Goal: Information Seeking & Learning: Learn about a topic

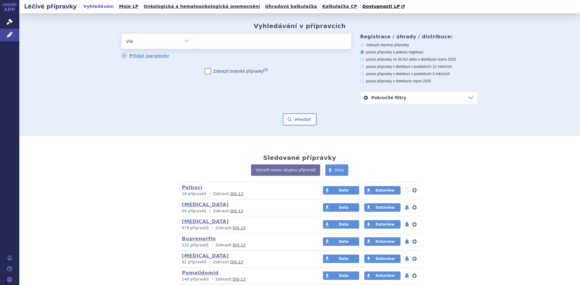
click at [185, 40] on select "Vše Přípravek/SUKL kód MAH VPOIS ATC/Aktivní látka Léková forma Síla" at bounding box center [157, 41] width 72 height 14
select select "filter-atc-group"
click at [121, 34] on select "Vše Přípravek/SUKL kód MAH VPOIS ATC/Aktivní látka Léková forma Síla" at bounding box center [157, 41] width 72 height 14
click at [216, 42] on ul at bounding box center [272, 40] width 157 height 13
click at [194, 42] on select at bounding box center [194, 41] width 0 height 15
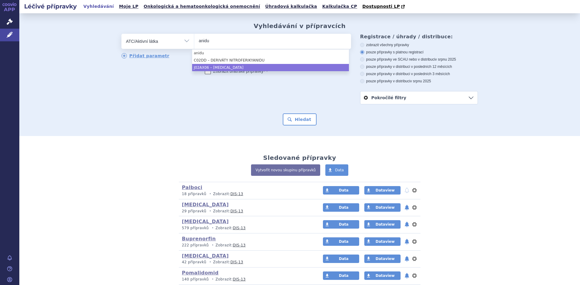
type input "anidu"
select select "J02AX06"
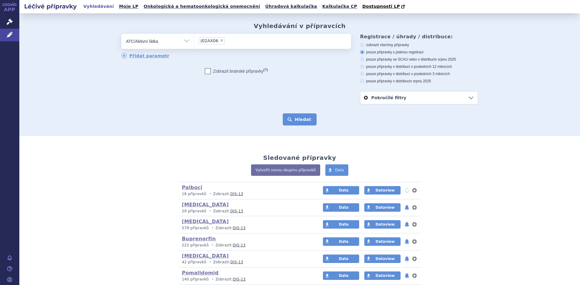
click at [300, 120] on button "Hledat" at bounding box center [300, 120] width 34 height 12
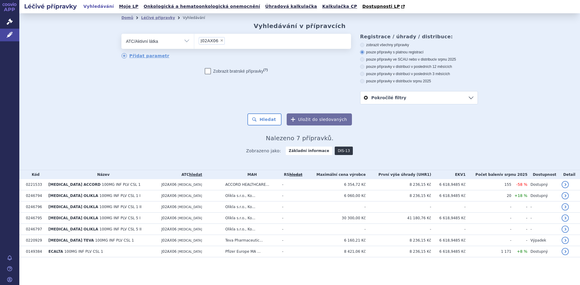
click at [340, 152] on link "DIS-13" at bounding box center [344, 151] width 18 height 8
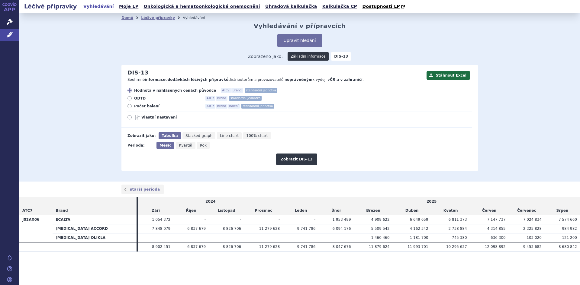
click at [129, 107] on icon at bounding box center [129, 106] width 4 height 4
click at [129, 107] on input "Počet balení ATC7 Brand Balení standardní jednotka" at bounding box center [130, 107] width 4 height 4
radio input "true"
click at [298, 161] on button "Zobrazit DIS-13" at bounding box center [296, 159] width 41 height 11
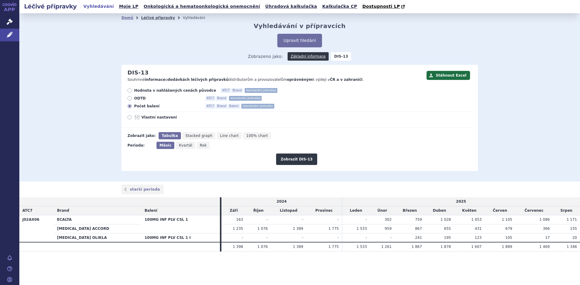
click at [156, 17] on link "Léčivé přípravky" at bounding box center [158, 18] width 34 height 4
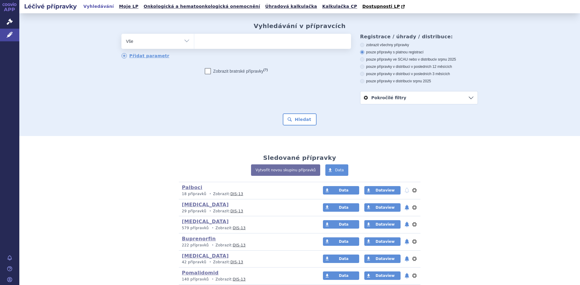
click at [185, 41] on select "Vše Přípravek/SUKL kód MAH VPOIS ATC/Aktivní látka Léková forma Síla" at bounding box center [157, 41] width 72 height 14
select select "filter-atc-group"
click at [121, 34] on select "Vše Přípravek/SUKL kód MAH VPOIS ATC/Aktivní látka Léková forma Síla" at bounding box center [157, 41] width 72 height 14
click at [204, 45] on ul at bounding box center [272, 40] width 157 height 13
click at [194, 45] on select at bounding box center [194, 41] width 0 height 15
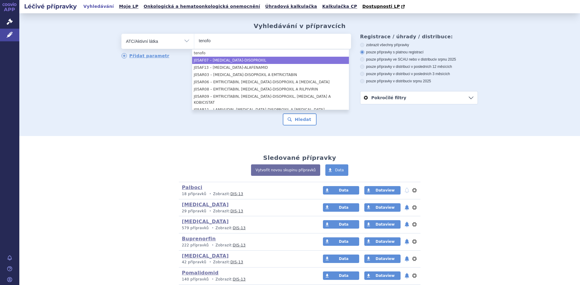
type input "tenofo"
select select "J05AF07"
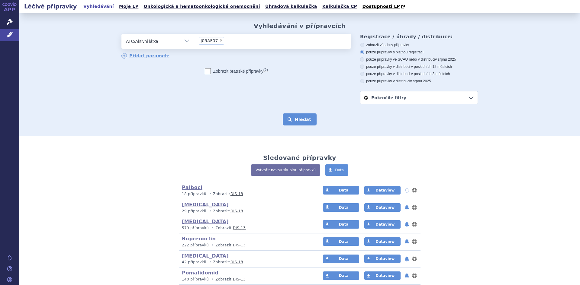
click at [293, 119] on button "Hledat" at bounding box center [300, 120] width 34 height 12
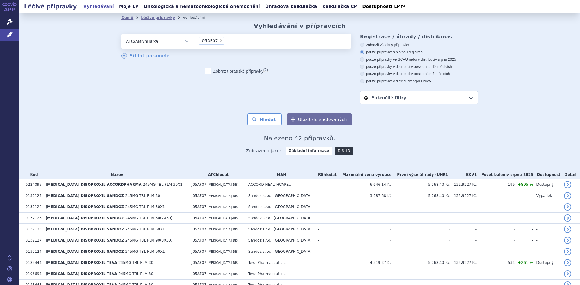
click at [336, 150] on link "DIS-13" at bounding box center [344, 151] width 18 height 8
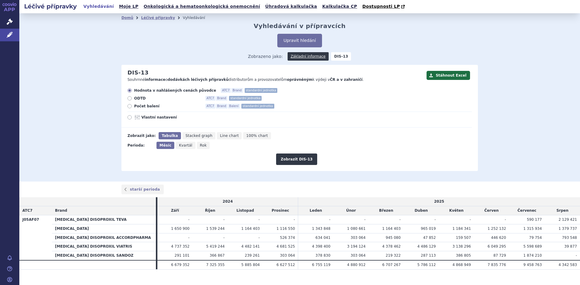
click at [127, 107] on icon at bounding box center [129, 106] width 4 height 4
click at [128, 107] on input "Počet balení ATC7 Brand Balení standardní jednotka" at bounding box center [130, 107] width 4 height 4
radio input "true"
click at [301, 162] on button "Zobrazit DIS-13" at bounding box center [296, 159] width 41 height 11
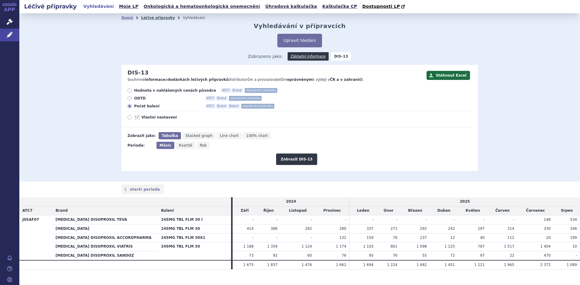
click at [154, 20] on link "Léčivé přípravky" at bounding box center [158, 18] width 34 height 4
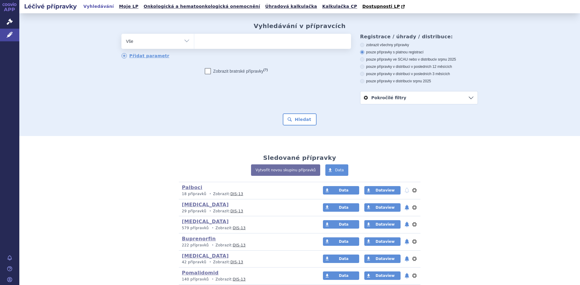
click at [185, 43] on select "Vše Přípravek/SUKL kód MAH VPOIS ATC/Aktivní látka Léková forma Síla" at bounding box center [157, 41] width 72 height 14
select select "filter-atc-group"
click at [121, 34] on select "Vše Přípravek/SUKL kód MAH VPOIS ATC/Aktivní látka Léková forma Síla" at bounding box center [157, 41] width 72 height 14
click at [206, 43] on ul at bounding box center [272, 40] width 157 height 13
click at [194, 43] on select at bounding box center [194, 41] width 0 height 15
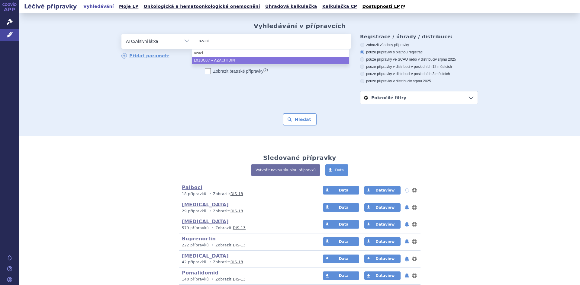
type input "azaci"
select select "L01BC07"
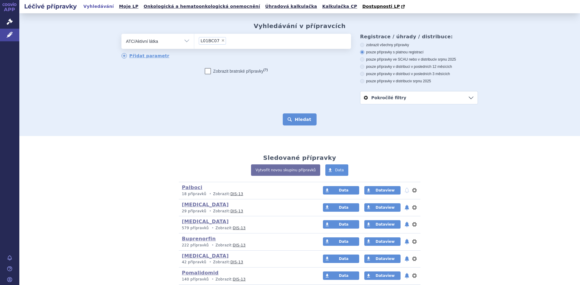
click at [298, 119] on button "Hledat" at bounding box center [300, 120] width 34 height 12
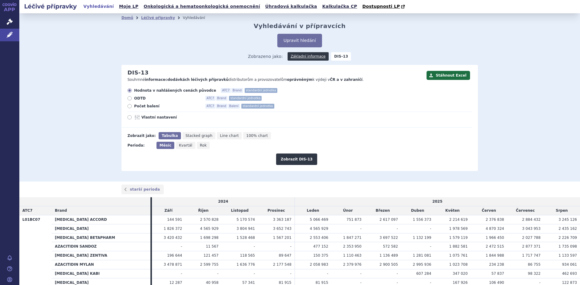
click at [127, 108] on icon at bounding box center [129, 106] width 4 height 4
click at [128, 108] on input "Počet balení ATC7 Brand Balení standardní jednotka" at bounding box center [130, 107] width 4 height 4
radio input "true"
click at [294, 160] on button "Zobrazit DIS-13" at bounding box center [296, 159] width 41 height 11
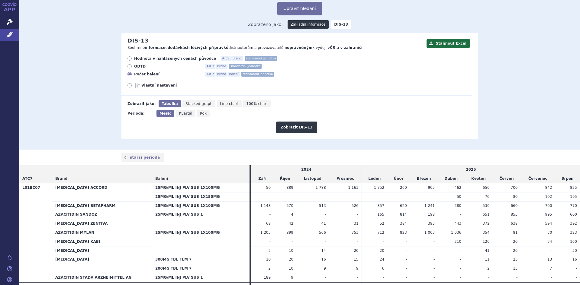
scroll to position [36, 0]
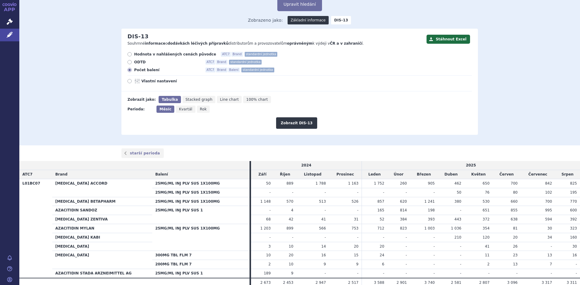
click at [304, 21] on link "Základní informace" at bounding box center [308, 20] width 41 height 8
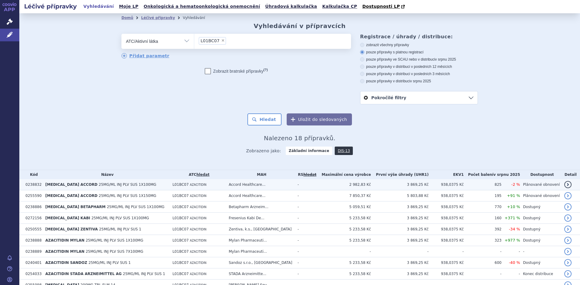
click at [455, 185] on td "938,0375 Kč" at bounding box center [446, 184] width 35 height 11
click at [369, 186] on td "2 982,83 Kč" at bounding box center [344, 184] width 54 height 11
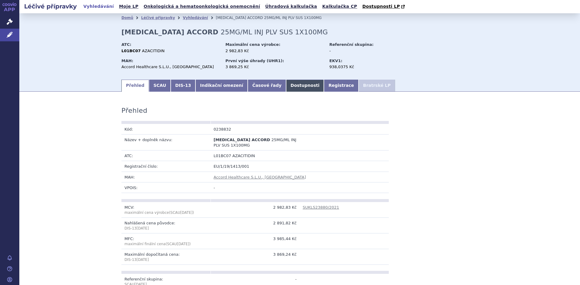
click at [286, 85] on link "Dostupnosti" at bounding box center [305, 86] width 38 height 12
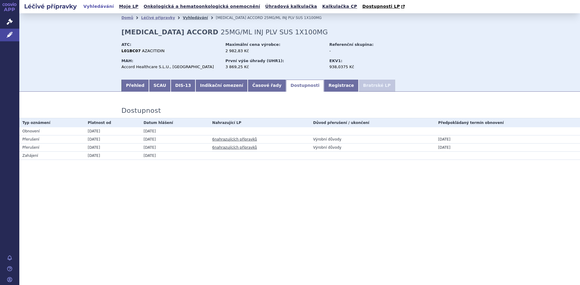
click at [185, 19] on link "Vyhledávání" at bounding box center [195, 18] width 25 height 4
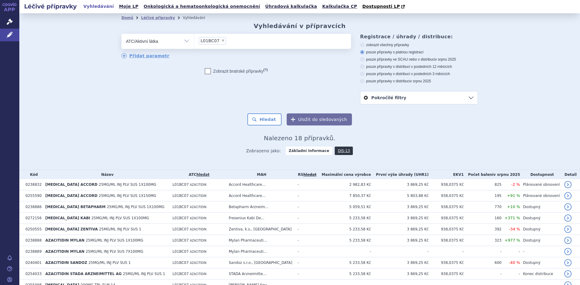
click at [221, 41] on span "×" at bounding box center [223, 41] width 4 height 4
click at [194, 41] on select "L01BC07" at bounding box center [194, 41] width 0 height 15
select select
click at [185, 42] on select "Vše Přípravek/SUKL kód MAH VPOIS ATC/Aktivní látka Léková forma Síla" at bounding box center [157, 41] width 72 height 14
select select "filter-marketing-authorization-holder"
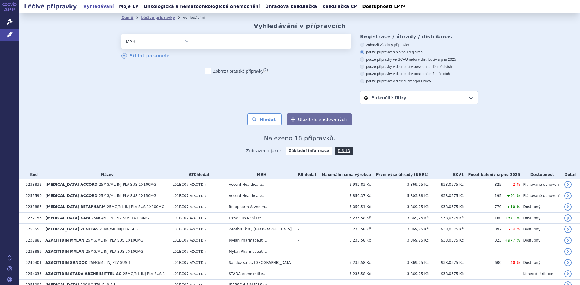
click at [121, 34] on select "Vše Přípravek/SUKL kód MAH VPOIS ATC/Aktivní látka Léková forma Síla" at bounding box center [157, 41] width 72 height 14
click at [199, 42] on input "search" at bounding box center [200, 41] width 3 height 8
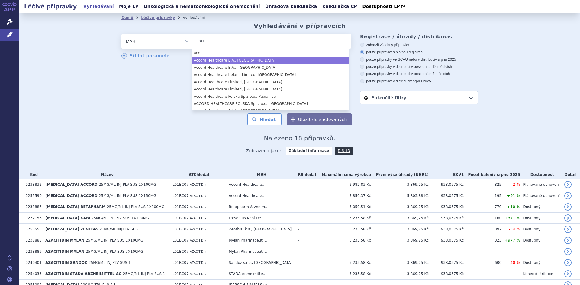
type input "acc"
select select "Accord Healthcare B.V., Utrecht"
type input "acc"
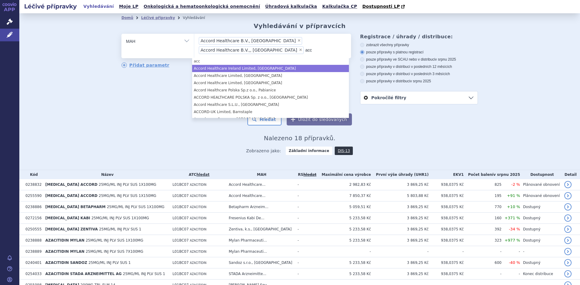
type input "acc"
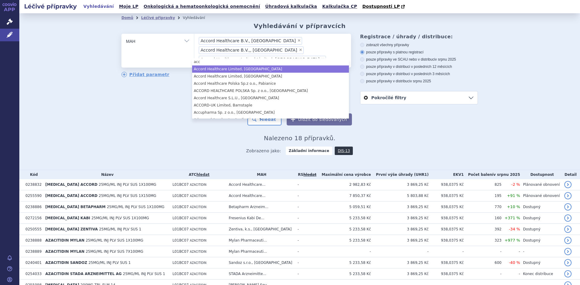
type input "acc"
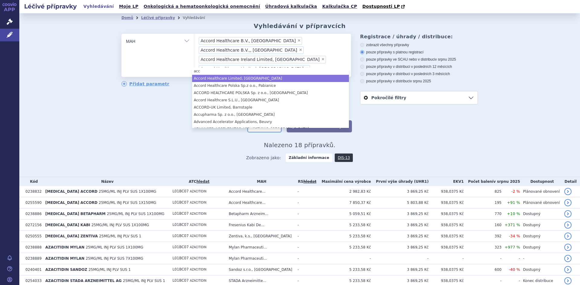
type input "acc"
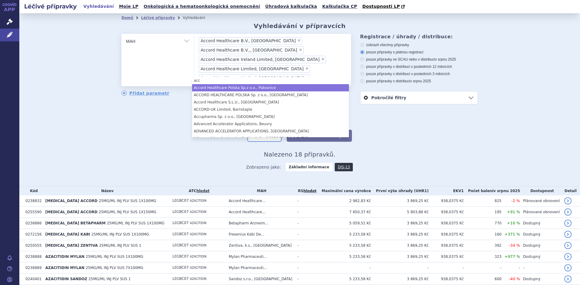
type input "acc"
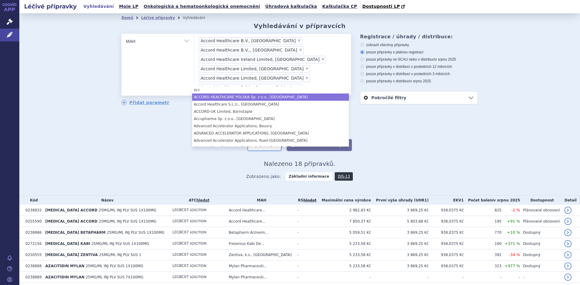
type input "acc"
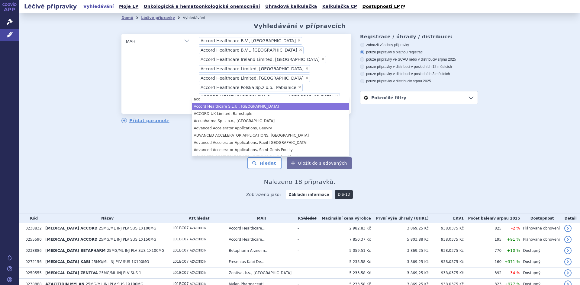
type input "acc"
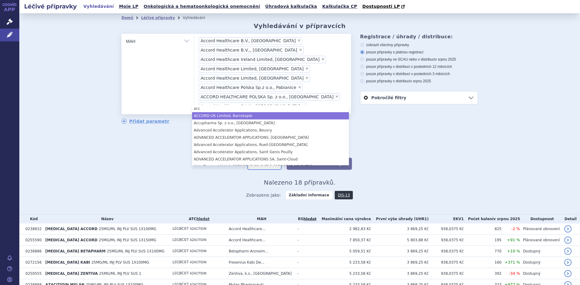
type input "acc"
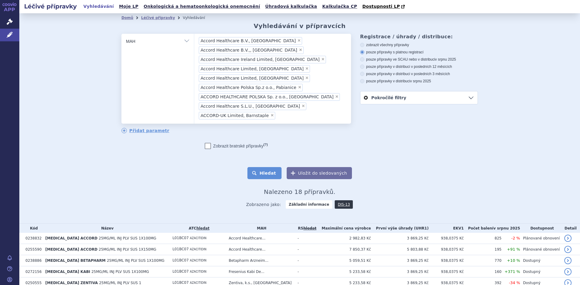
click at [262, 167] on button "Hledat" at bounding box center [264, 173] width 34 height 12
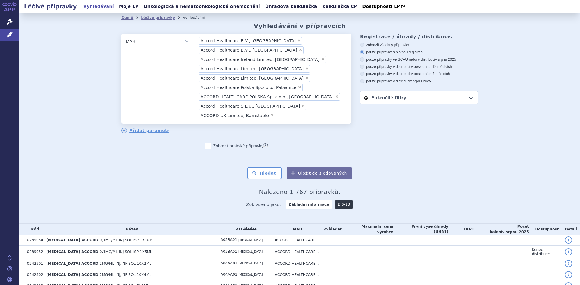
click at [337, 201] on link "DIS-13" at bounding box center [344, 205] width 18 height 8
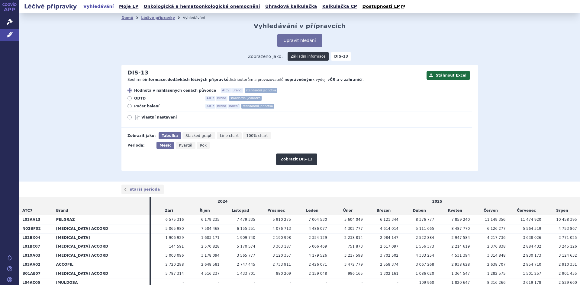
click at [127, 107] on icon at bounding box center [129, 106] width 4 height 4
click at [128, 107] on input "Počet balení ATC7 Brand Balení standardní jednotka" at bounding box center [130, 107] width 4 height 4
radio input "true"
click at [293, 162] on button "Zobrazit DIS-13" at bounding box center [296, 159] width 41 height 11
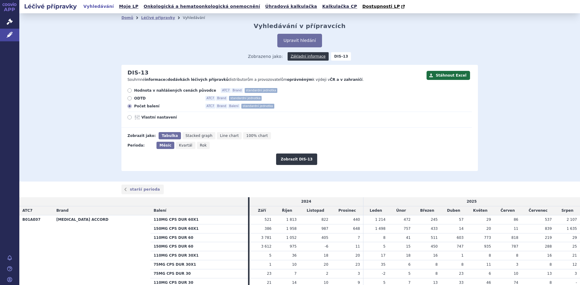
click at [127, 99] on icon at bounding box center [129, 98] width 4 height 4
click at [128, 99] on input "ODTD ATC7 Brand standardní jednotka" at bounding box center [130, 99] width 4 height 4
radio input "true"
click at [288, 159] on button "Zobrazit DIS-13" at bounding box center [296, 159] width 41 height 11
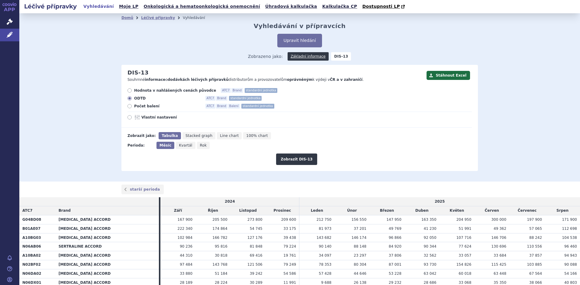
click at [127, 90] on icon at bounding box center [129, 91] width 4 height 4
click at [128, 90] on input "Hodnota v nahlášených cenách původce ATC7 Brand standardní jednotka" at bounding box center [130, 91] width 4 height 4
radio input "true"
click at [298, 163] on button "Zobrazit DIS-13" at bounding box center [296, 159] width 41 height 11
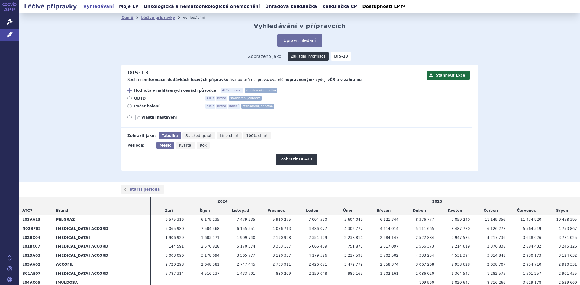
click at [128, 108] on icon at bounding box center [129, 106] width 4 height 4
click at [128, 108] on input "Počet balení ATC7 Brand Balení standardní jednotka" at bounding box center [130, 107] width 4 height 4
radio input "true"
click at [294, 161] on button "Zobrazit DIS-13" at bounding box center [296, 159] width 41 height 11
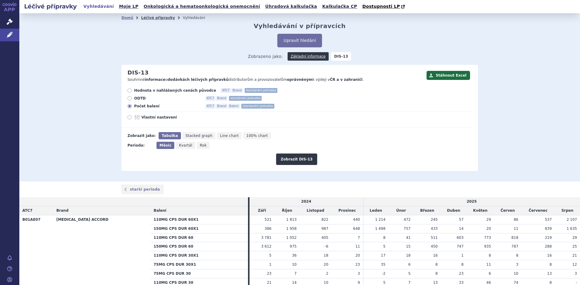
click at [151, 19] on link "Léčivé přípravky" at bounding box center [158, 18] width 34 height 4
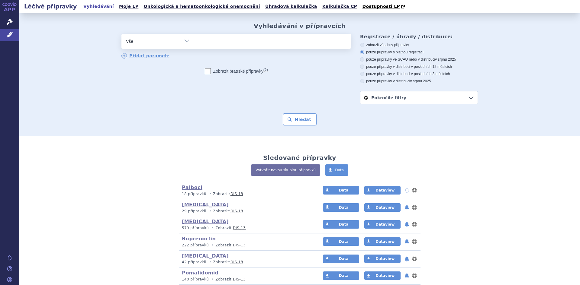
select select "filter-atc-group"
click at [121, 34] on select "Vše Přípravek/SUKL kód MAH VPOIS ATC/Aktivní látka Léková forma Síla" at bounding box center [157, 41] width 72 height 14
click at [206, 43] on ul at bounding box center [272, 40] width 157 height 13
click at [194, 43] on select at bounding box center [194, 41] width 0 height 15
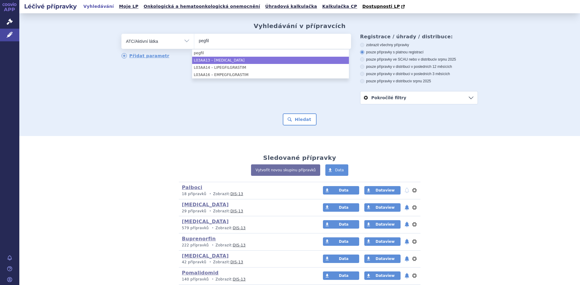
type input "pegfil"
select select "L03AA13"
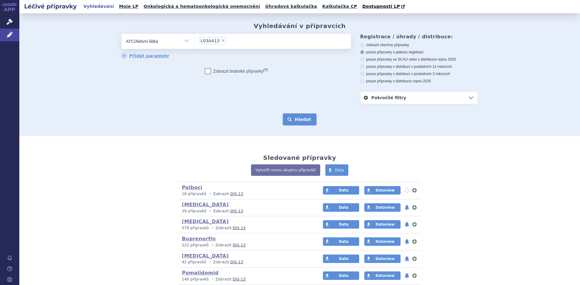
click at [302, 121] on button "Hledat" at bounding box center [300, 120] width 34 height 12
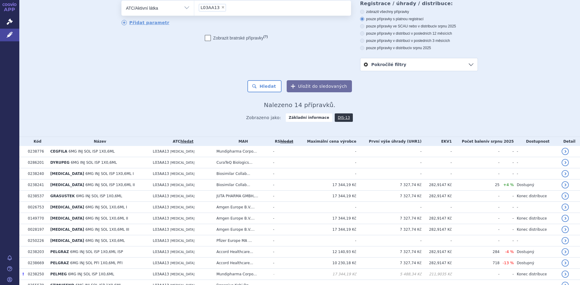
scroll to position [75, 0]
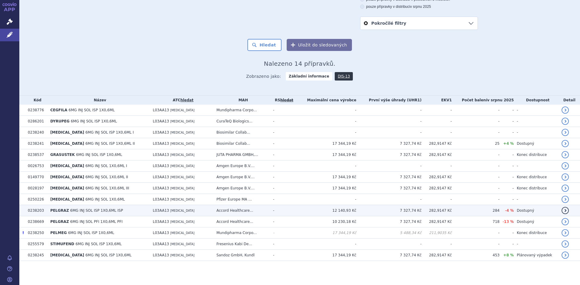
click at [79, 211] on span "6MG INJ SOL ISP 1X0,6ML ISP" at bounding box center [96, 211] width 53 height 4
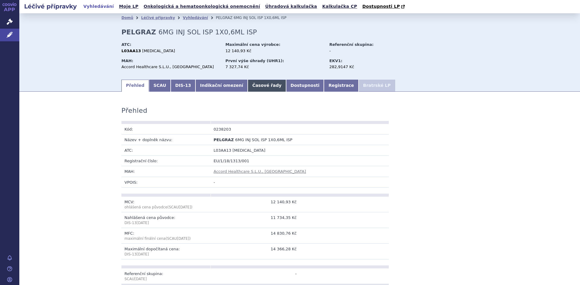
click at [248, 86] on link "Časové řady" at bounding box center [267, 86] width 38 height 12
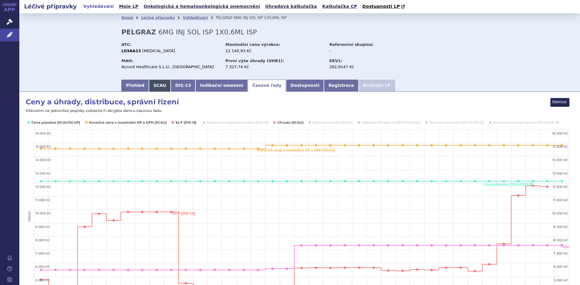
click at [151, 85] on link "SCAU" at bounding box center [160, 86] width 22 height 12
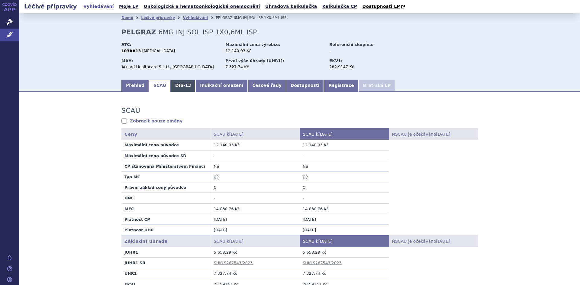
click at [174, 86] on link "DIS-13" at bounding box center [183, 86] width 25 height 12
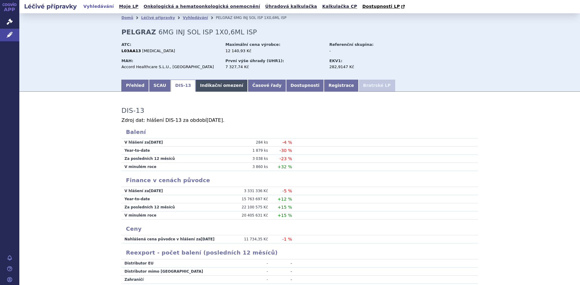
click at [206, 83] on link "Indikační omezení" at bounding box center [221, 86] width 52 height 12
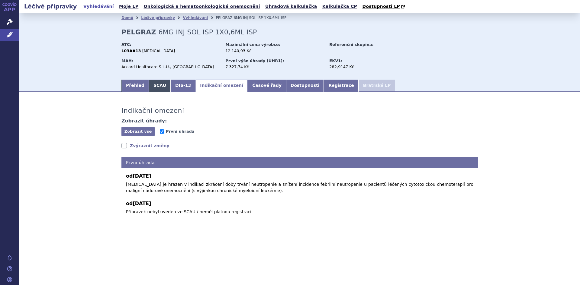
click at [153, 84] on link "SCAU" at bounding box center [160, 86] width 22 height 12
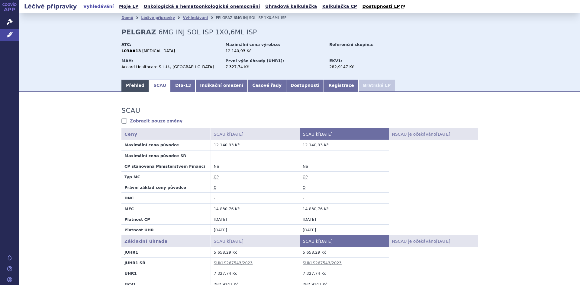
click at [132, 86] on link "Přehled" at bounding box center [134, 86] width 27 height 12
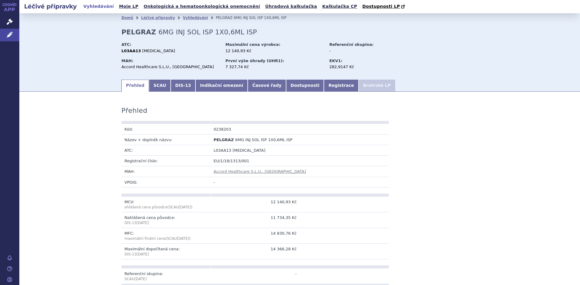
click at [28, 9] on h2 "Léčivé přípravky" at bounding box center [50, 6] width 62 height 8
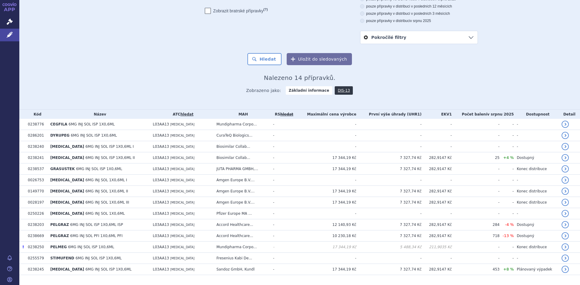
scroll to position [75, 0]
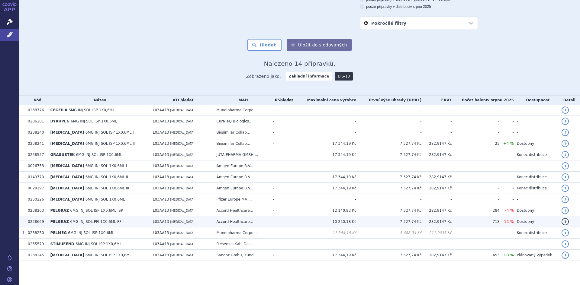
click at [101, 224] on span "6MG INJ SOL PFI 1X0,6ML PFI" at bounding box center [96, 222] width 53 height 4
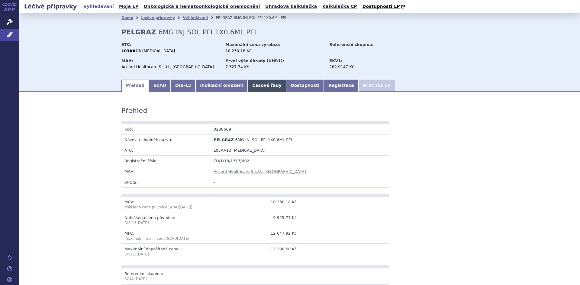
click at [248, 88] on link "Časové řady" at bounding box center [267, 86] width 38 height 12
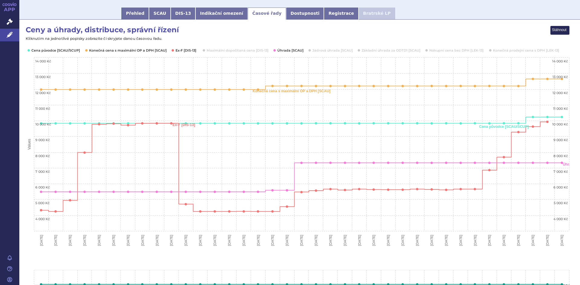
scroll to position [72, 0]
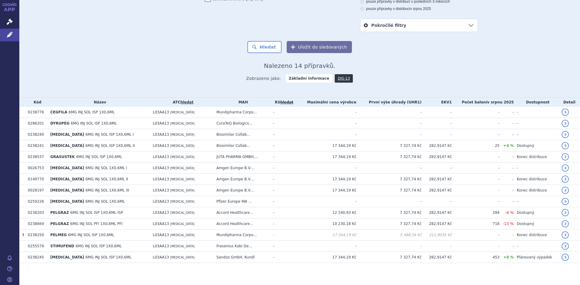
scroll to position [75, 0]
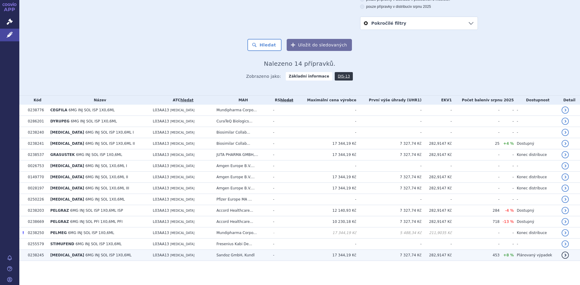
click at [92, 256] on span "6MG INJ SOL ISP 1X0,6ML" at bounding box center [108, 255] width 46 height 4
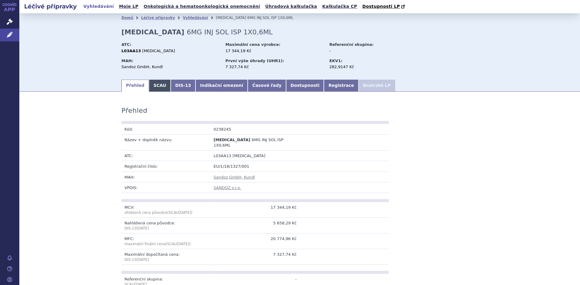
click at [152, 85] on link "SCAU" at bounding box center [160, 86] width 22 height 12
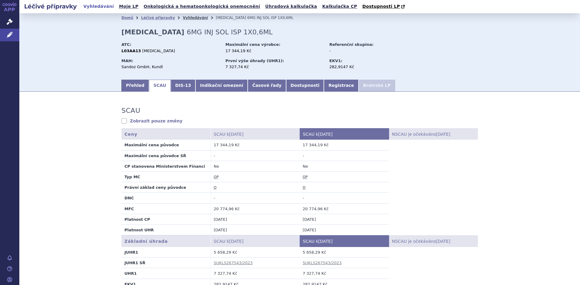
click at [183, 18] on link "Vyhledávání" at bounding box center [195, 18] width 25 height 4
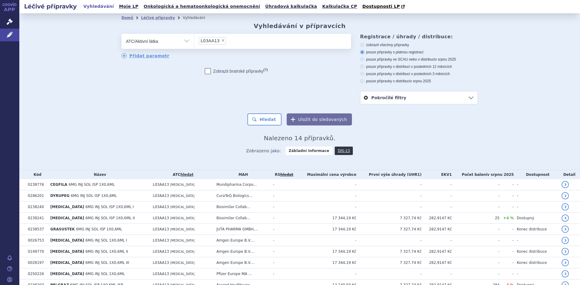
click at [221, 40] on span "×" at bounding box center [223, 41] width 4 height 4
click at [194, 40] on select "L03AA13" at bounding box center [194, 41] width 0 height 15
select select
click at [338, 152] on link "DIS-13" at bounding box center [344, 151] width 18 height 8
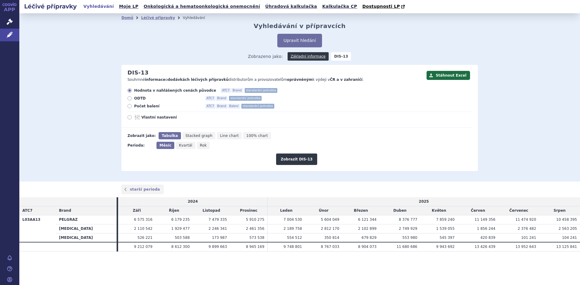
click at [199, 137] on span "Stacked graph" at bounding box center [198, 136] width 27 height 4
click at [186, 136] on input "Stacked graph" at bounding box center [184, 134] width 4 height 4
radio input "true"
click at [300, 156] on button "Zobrazit DIS-13" at bounding box center [296, 159] width 41 height 11
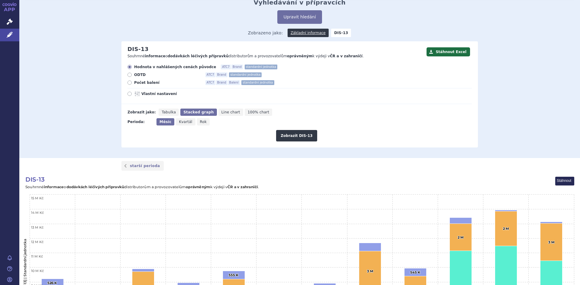
scroll to position [7, 0]
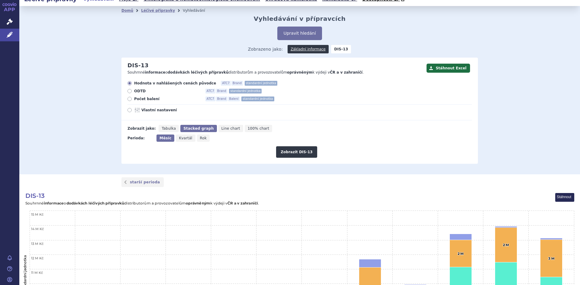
click at [127, 91] on icon at bounding box center [129, 91] width 4 height 4
click at [128, 91] on input "ODTD ATC7 Brand standardní jednotka" at bounding box center [130, 92] width 4 height 4
radio input "true"
click at [284, 154] on button "Zobrazit DIS-13" at bounding box center [296, 152] width 41 height 11
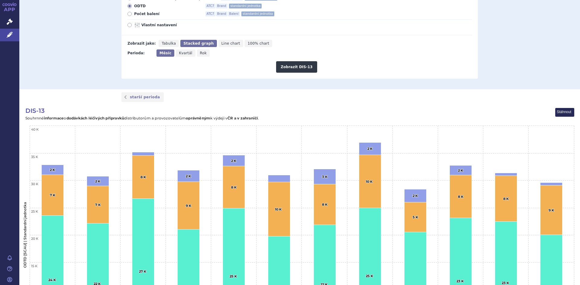
scroll to position [80, 0]
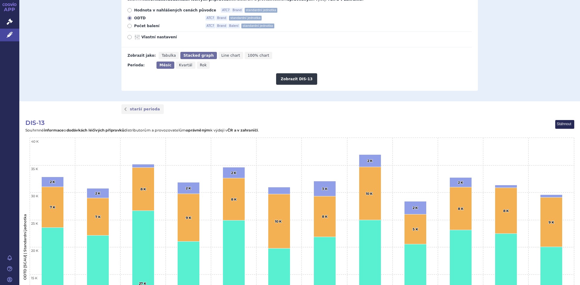
click at [127, 27] on icon at bounding box center [129, 26] width 4 height 4
click at [128, 27] on input "Počet balení ATC7 Brand Balení standardní jednotka" at bounding box center [130, 27] width 4 height 4
radio input "true"
click at [295, 80] on button "Zobrazit DIS-13" at bounding box center [296, 78] width 41 height 11
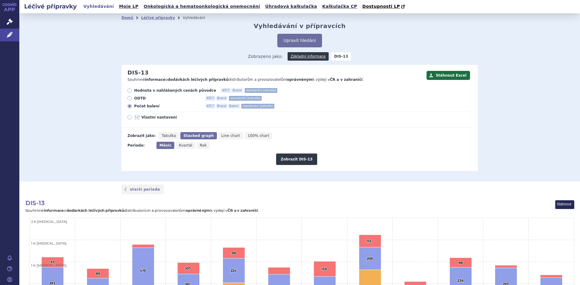
click at [221, 135] on span "Line chart" at bounding box center [230, 136] width 19 height 4
click at [221, 135] on input "Line chart" at bounding box center [220, 134] width 4 height 4
radio input "true"
click at [296, 159] on button "Zobrazit DIS-13" at bounding box center [296, 159] width 41 height 11
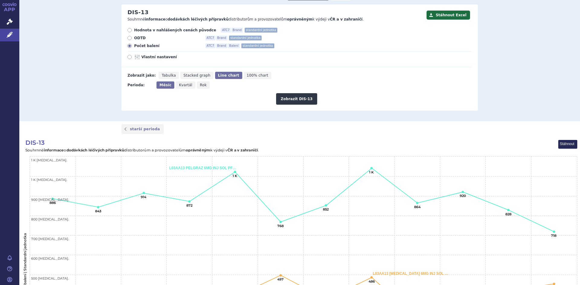
scroll to position [72, 0]
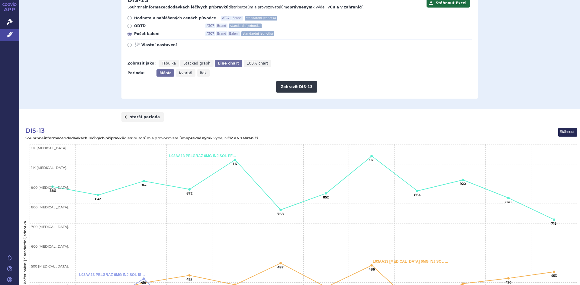
click at [141, 116] on link "starší perioda" at bounding box center [142, 117] width 42 height 10
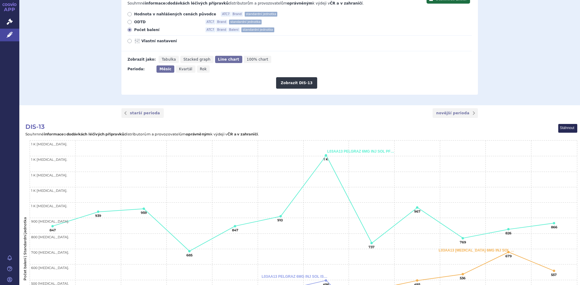
scroll to position [125, 0]
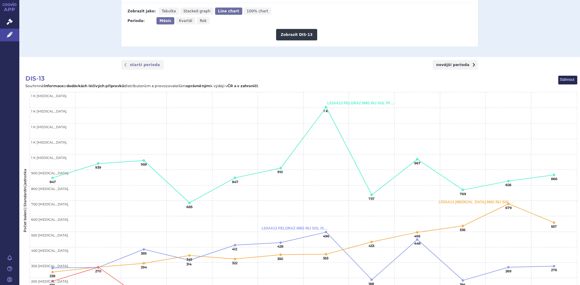
click at [462, 68] on link "novější perioda" at bounding box center [455, 65] width 45 height 10
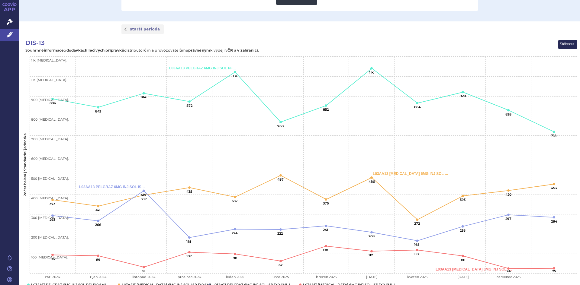
scroll to position [136, 0]
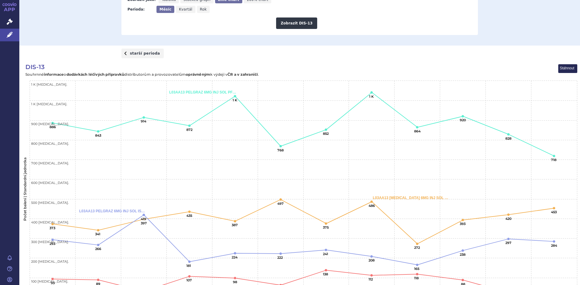
click at [139, 56] on link "starší perioda" at bounding box center [142, 54] width 42 height 10
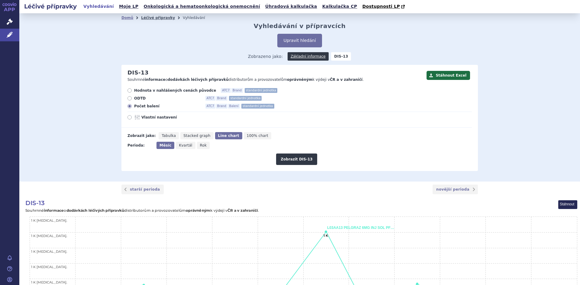
click at [152, 19] on link "Léčivé přípravky" at bounding box center [158, 18] width 34 height 4
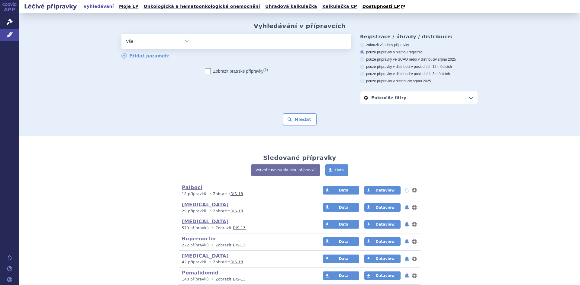
click at [184, 43] on select "Vše Přípravek/SUKL kód MAH VPOIS ATC/Aktivní látka Léková forma Síla" at bounding box center [157, 41] width 72 height 14
select select "filter-atc-group"
click at [121, 34] on select "Vše Přípravek/SUKL kód MAH VPOIS ATC/Aktivní látka Léková forma Síla" at bounding box center [157, 41] width 72 height 14
click at [203, 42] on ul at bounding box center [272, 40] width 157 height 13
click at [194, 42] on select at bounding box center [194, 41] width 0 height 15
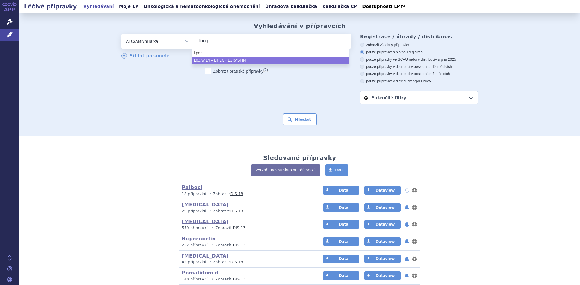
type input "lipeg"
select select "L03AA14"
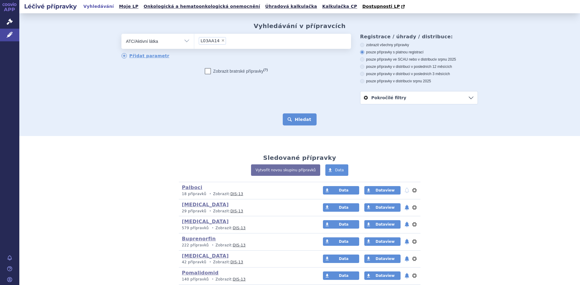
click at [300, 122] on button "Hledat" at bounding box center [300, 120] width 34 height 12
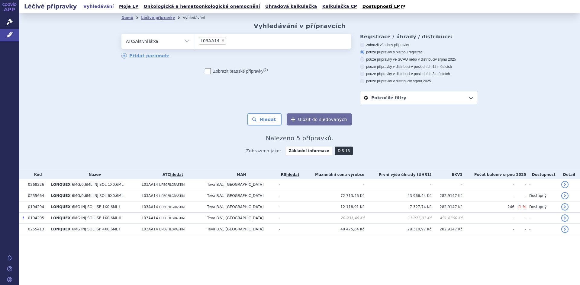
click at [339, 151] on link "DIS-13" at bounding box center [344, 151] width 18 height 8
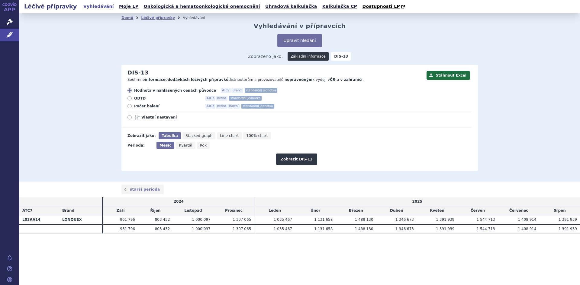
click at [129, 106] on icon at bounding box center [129, 106] width 4 height 4
click at [129, 106] on input "Počet balení ATC7 Brand Balení standardní jednotka" at bounding box center [130, 107] width 4 height 4
radio input "true"
click at [298, 160] on button "Zobrazit DIS-13" at bounding box center [296, 159] width 41 height 11
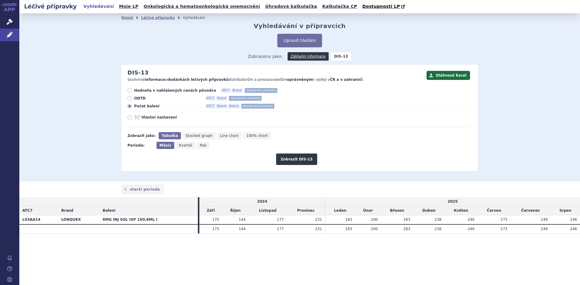
click at [220, 137] on span "Line chart" at bounding box center [229, 136] width 19 height 4
click at [217, 136] on input "Line chart" at bounding box center [219, 134] width 4 height 4
radio input "true"
click at [298, 160] on button "Zobrazit DIS-13" at bounding box center [296, 159] width 41 height 11
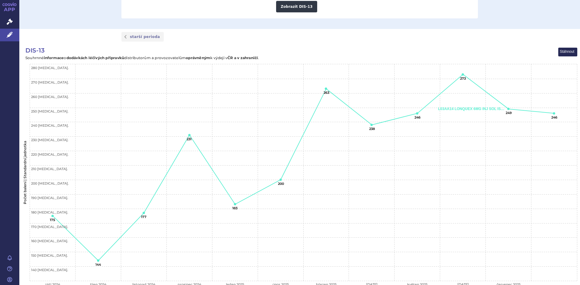
scroll to position [165, 0]
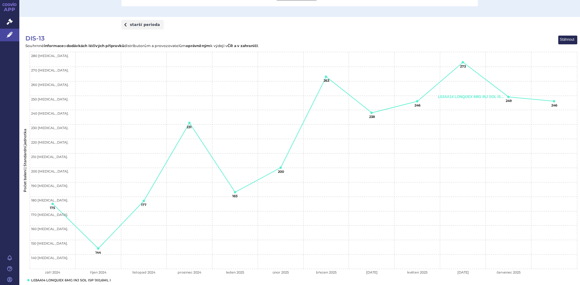
click at [132, 26] on link "starší perioda" at bounding box center [142, 25] width 42 height 10
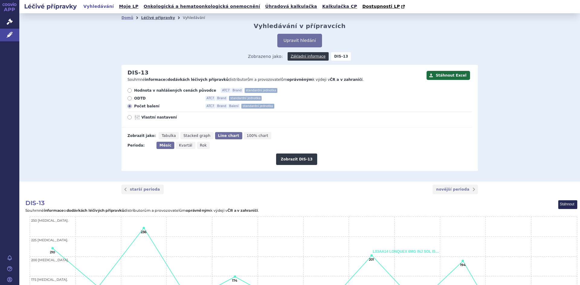
click at [150, 18] on link "Léčivé přípravky" at bounding box center [158, 18] width 34 height 4
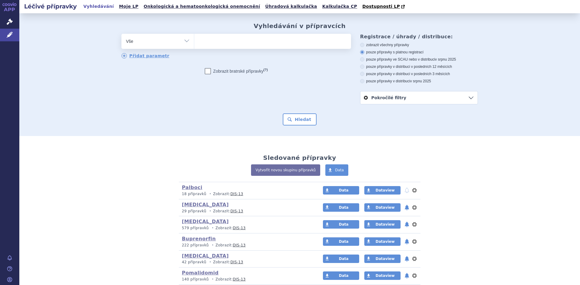
click at [183, 40] on select "Vše Přípravek/SUKL kód MAH VPOIS ATC/Aktivní látka Léková forma Síla" at bounding box center [157, 41] width 72 height 14
select select "filter-atc-group"
click at [121, 34] on select "Vše Přípravek/SUKL kód MAH VPOIS ATC/Aktivní látka Léková forma Síla" at bounding box center [157, 41] width 72 height 14
click at [210, 43] on ul at bounding box center [272, 40] width 157 height 13
click at [194, 43] on select at bounding box center [194, 41] width 0 height 15
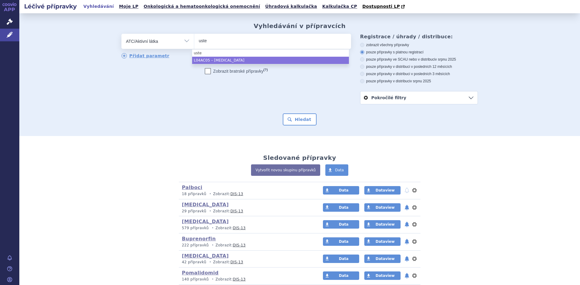
type input "uste"
select select "L04AC05"
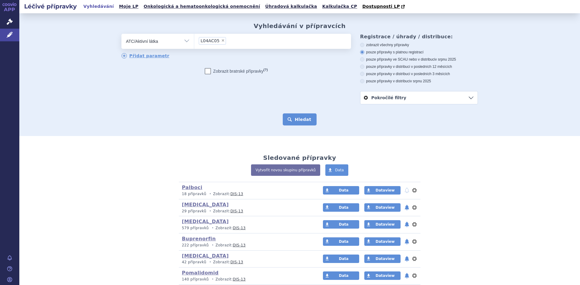
click at [290, 119] on button "Hledat" at bounding box center [300, 120] width 34 height 12
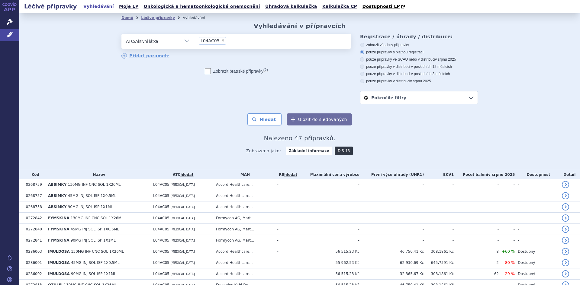
click at [335, 151] on link "DIS-13" at bounding box center [344, 151] width 18 height 8
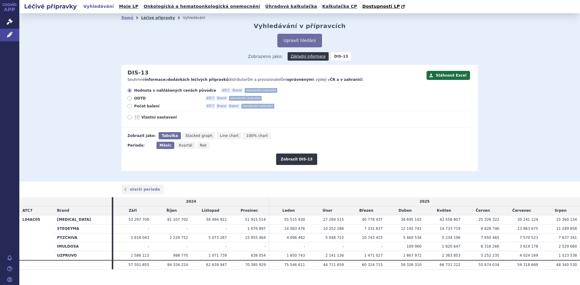
click at [151, 19] on link "Léčivé přípravky" at bounding box center [158, 18] width 34 height 4
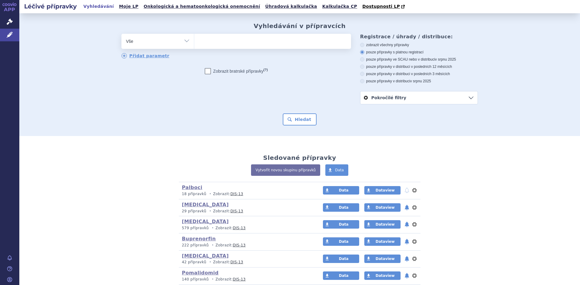
click at [184, 42] on select "Vše Přípravek/SUKL kód MAH VPOIS ATC/Aktivní látka Léková forma Síla" at bounding box center [157, 41] width 72 height 14
select select "filter-atc-group"
click at [121, 34] on select "Vše Přípravek/SUKL kód MAH VPOIS ATC/Aktivní látka Léková forma Síla" at bounding box center [157, 41] width 72 height 14
click at [203, 42] on ul at bounding box center [272, 40] width 157 height 13
click at [194, 42] on select at bounding box center [194, 41] width 0 height 15
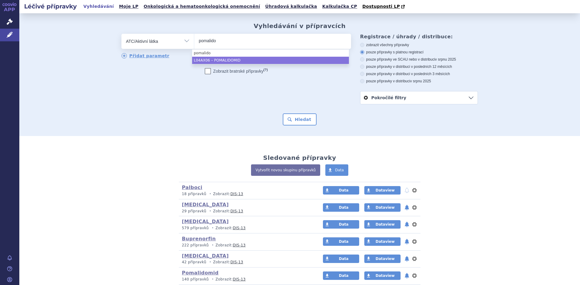
type input "pomalido"
select select "L04AX06"
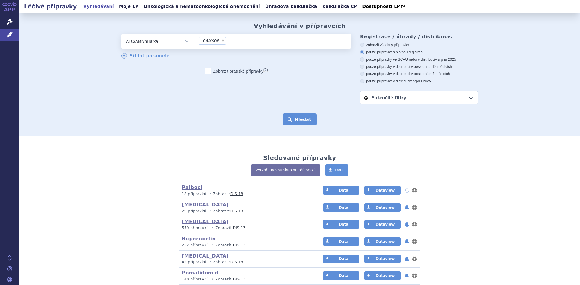
click at [302, 121] on button "Hledat" at bounding box center [300, 120] width 34 height 12
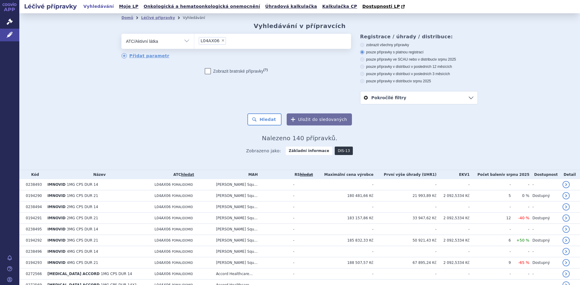
click at [335, 150] on link "DIS-13" at bounding box center [344, 151] width 18 height 8
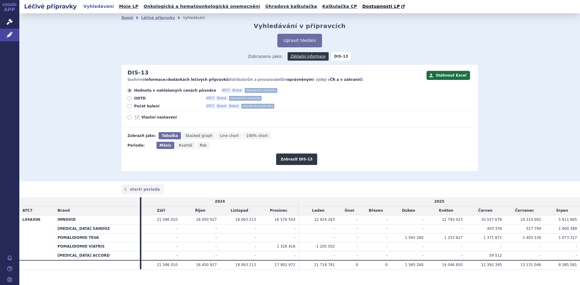
click at [128, 107] on icon at bounding box center [129, 106] width 4 height 4
click at [128, 107] on input "Počet balení ATC7 Brand Balení standardní jednotka" at bounding box center [130, 107] width 4 height 4
radio input "true"
click at [297, 159] on button "Zobrazit DIS-13" at bounding box center [296, 159] width 41 height 11
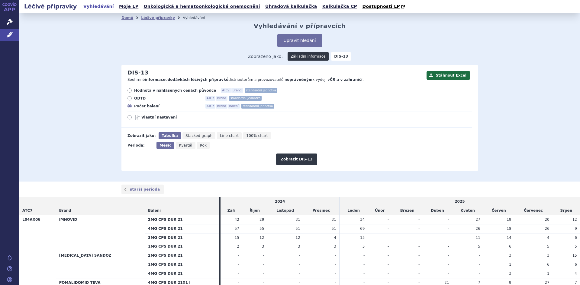
click at [127, 107] on icon at bounding box center [129, 106] width 4 height 4
click at [128, 107] on input "Počet balení ATC7 Brand Balení standardní jednotka" at bounding box center [130, 107] width 4 height 4
click at [127, 92] on icon at bounding box center [129, 91] width 4 height 4
click at [128, 92] on input "Hodnota v nahlášených cenách původce ATC7 Brand standardní jednotka" at bounding box center [130, 91] width 4 height 4
radio input "true"
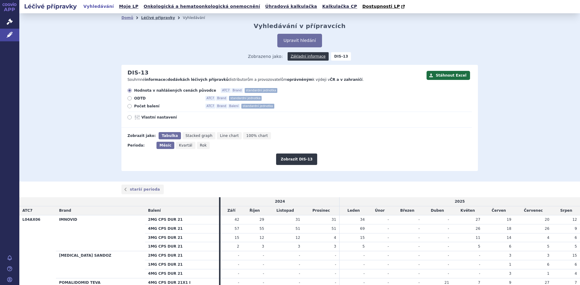
click at [146, 20] on link "Léčivé přípravky" at bounding box center [158, 18] width 34 height 4
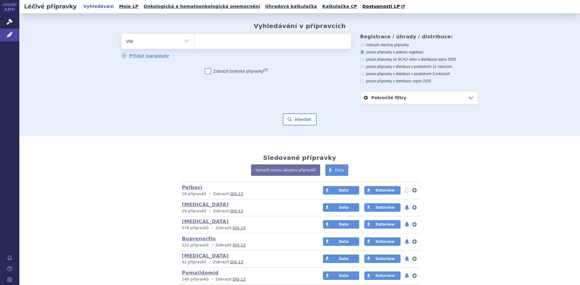
click at [184, 41] on select "Vše Přípravek/SUKL kód MAH VPOIS ATC/Aktivní látka Léková forma Síla" at bounding box center [157, 41] width 72 height 14
select select "filter-atc-group"
click at [121, 34] on select "Vše Přípravek/SUKL kód MAH VPOIS ATC/Aktivní látka Léková forma Síla" at bounding box center [157, 41] width 72 height 14
click at [201, 44] on ul at bounding box center [272, 40] width 157 height 13
click at [194, 44] on select at bounding box center [194, 41] width 0 height 15
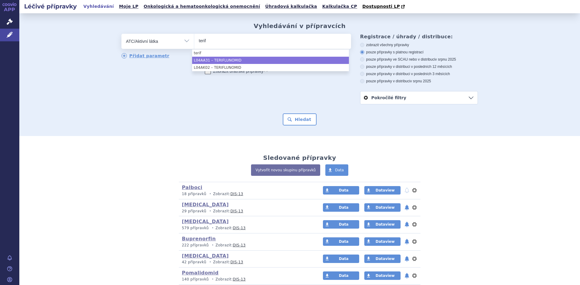
type input "terif"
select select "L04AA31"
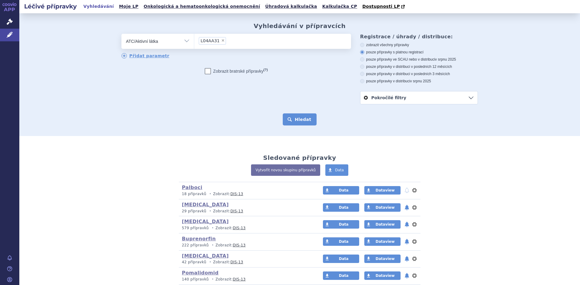
click at [300, 121] on button "Hledat" at bounding box center [300, 120] width 34 height 12
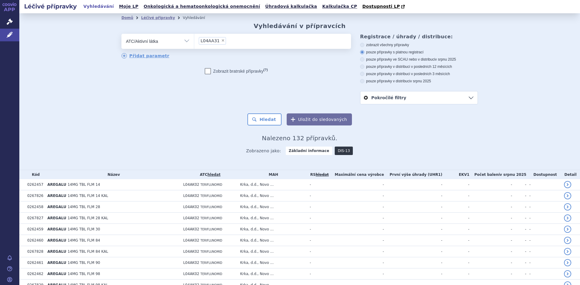
click at [337, 152] on link "DIS-13" at bounding box center [344, 151] width 18 height 8
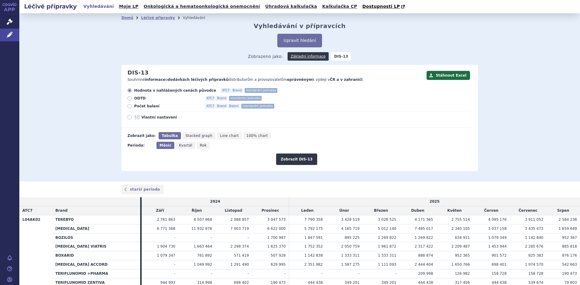
click at [127, 106] on icon at bounding box center [129, 106] width 4 height 4
click at [128, 106] on input "Počet balení ATC7 Brand Balení standardní jednotka" at bounding box center [130, 107] width 4 height 4
radio input "true"
click at [294, 159] on button "Zobrazit DIS-13" at bounding box center [296, 159] width 41 height 11
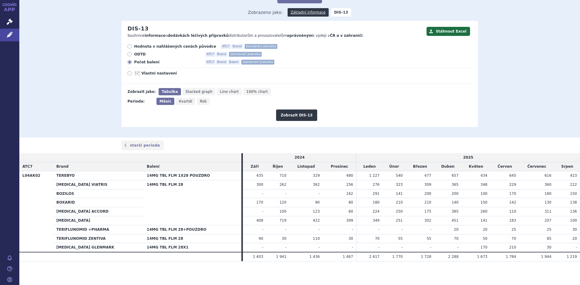
scroll to position [45, 0]
click at [128, 46] on icon at bounding box center [129, 46] width 4 height 4
click at [128, 46] on input "Hodnota v nahlášených cenách původce ATC7 Brand standardní jednotka" at bounding box center [130, 47] width 4 height 4
radio input "true"
click at [287, 119] on button "Zobrazit DIS-13" at bounding box center [296, 114] width 41 height 11
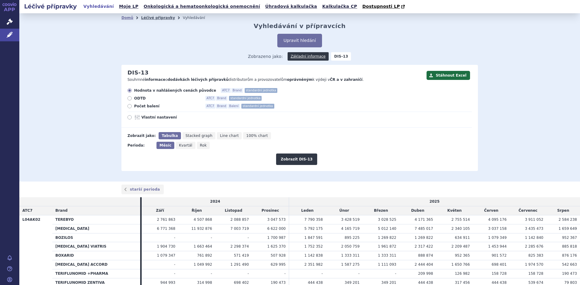
click at [156, 18] on link "Léčivé přípravky" at bounding box center [158, 18] width 34 height 4
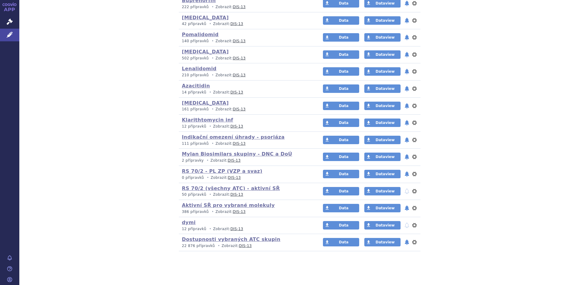
scroll to position [241, 0]
